Goal: Navigation & Orientation: Find specific page/section

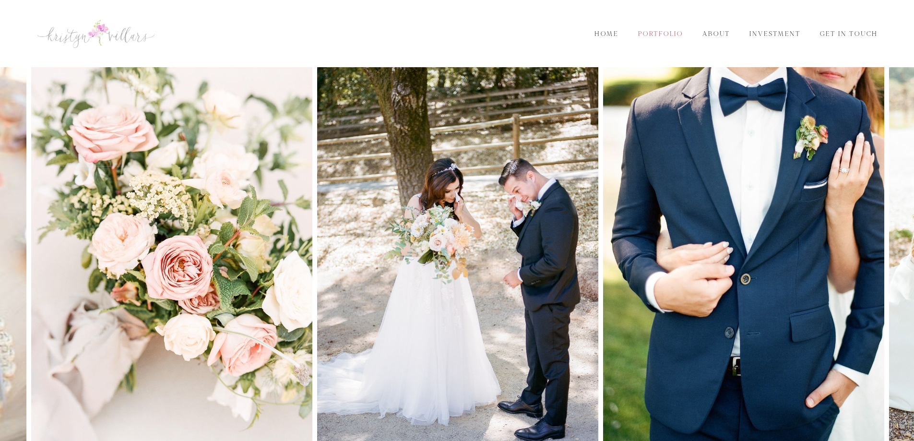
click at [670, 35] on link "Portfolio" at bounding box center [661, 34] width 60 height 11
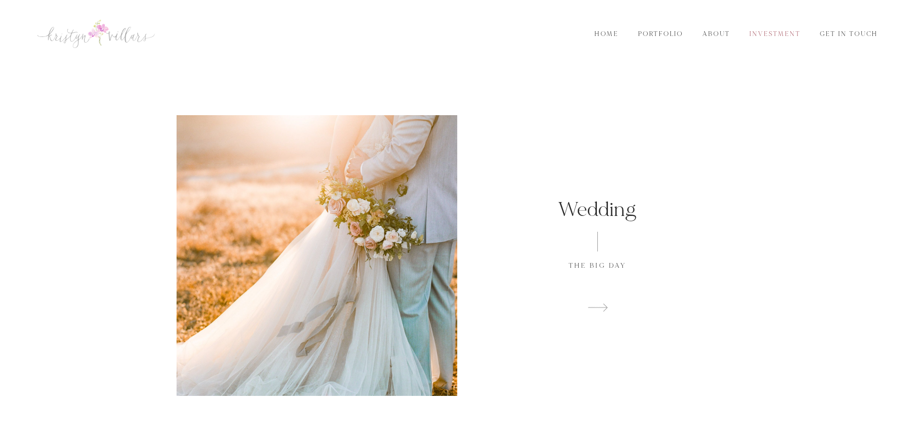
click at [747, 36] on link "Investment" at bounding box center [775, 34] width 66 height 11
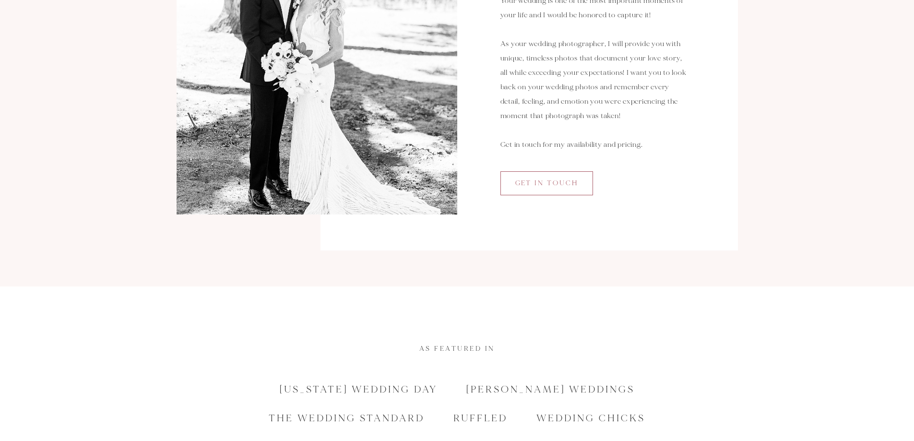
scroll to position [23, 0]
